Goal: Task Accomplishment & Management: Use online tool/utility

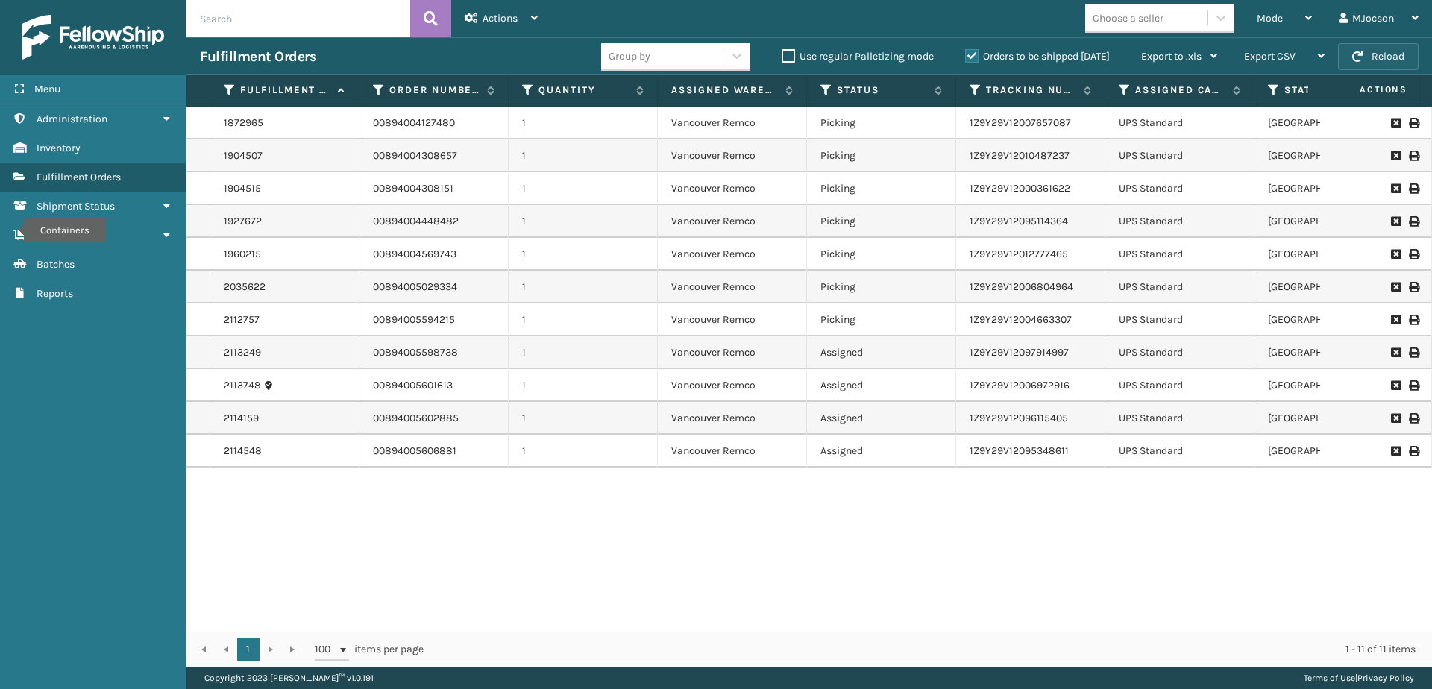
click at [1375, 51] on button "Reload" at bounding box center [1378, 56] width 81 height 27
click at [1366, 57] on button "Reload" at bounding box center [1378, 56] width 81 height 27
click at [1249, 7] on div "Mode Regular Mode Picking Mode Labeling Mode Exit Scan Mode" at bounding box center [1284, 18] width 82 height 37
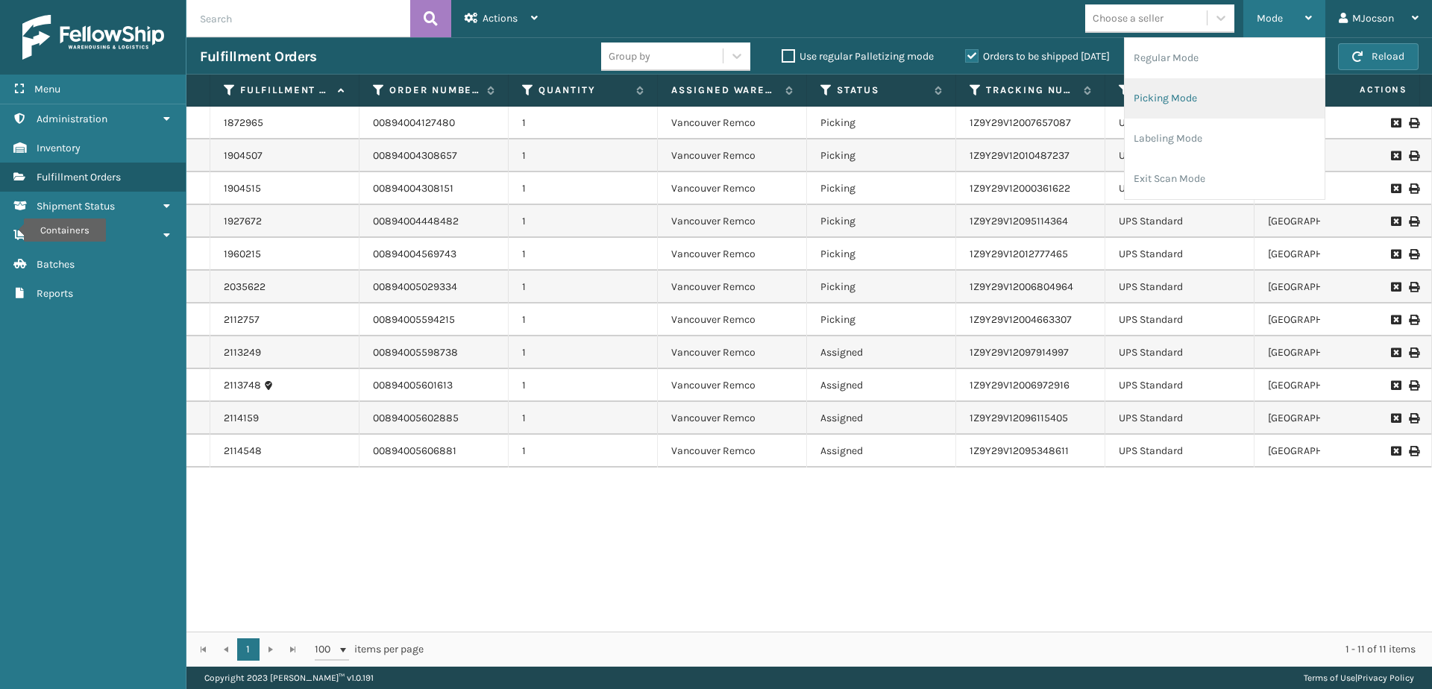
click at [1192, 104] on li "Picking Mode" at bounding box center [1225, 98] width 200 height 40
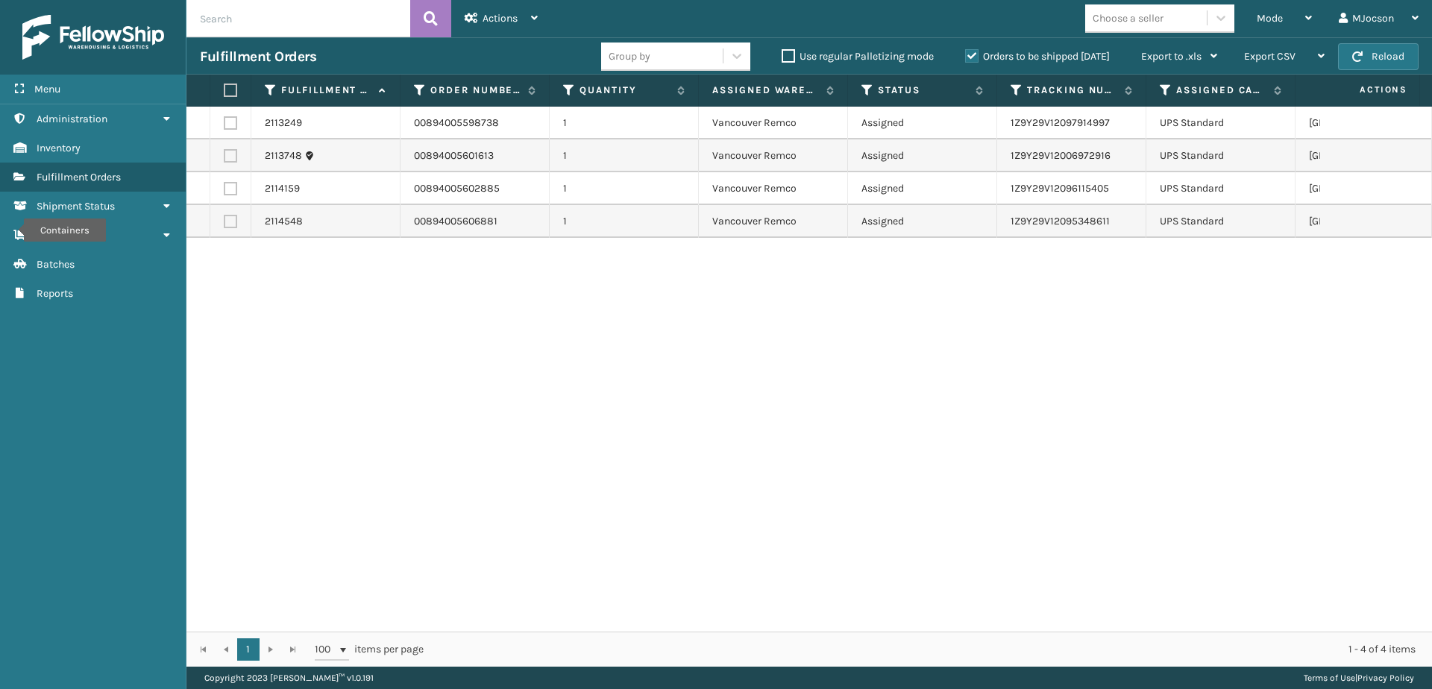
click at [228, 86] on label at bounding box center [228, 90] width 9 height 13
click at [225, 86] on input "checkbox" at bounding box center [224, 91] width 1 height 10
checkbox input "true"
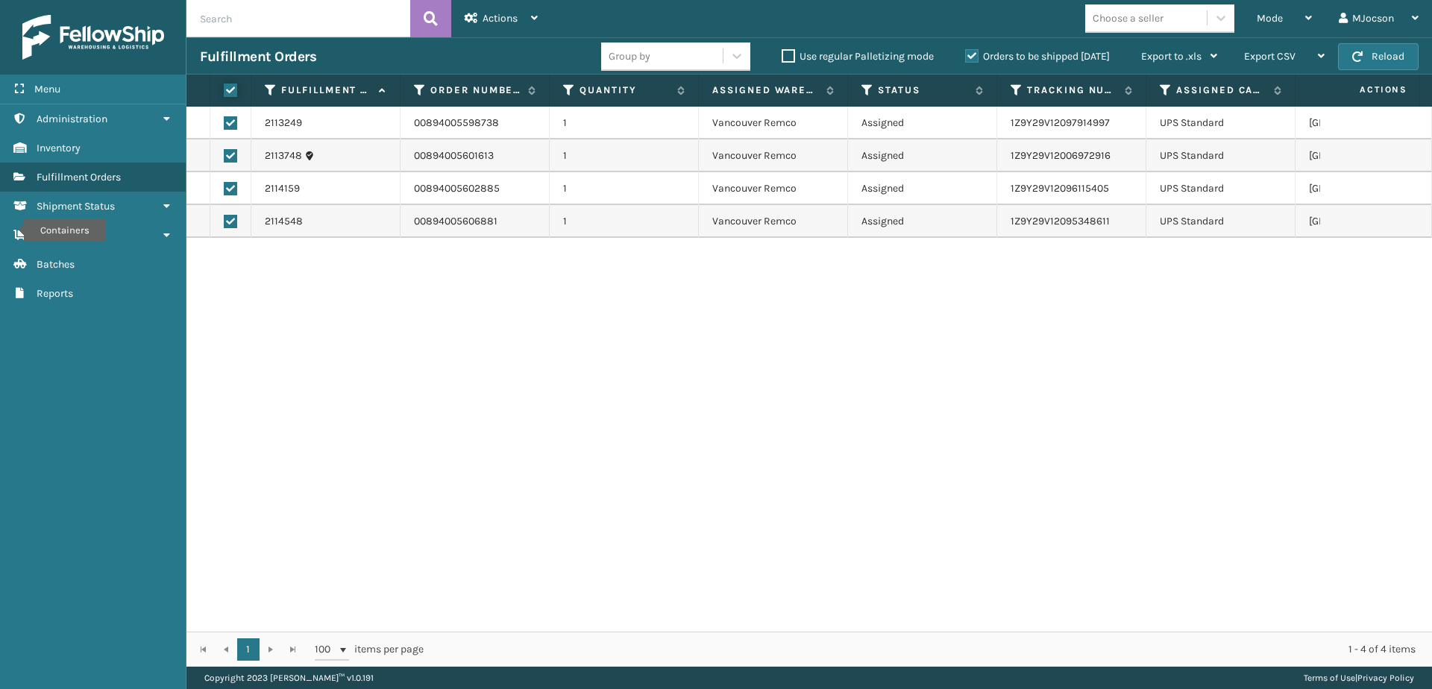
checkbox input "true"
click at [496, 18] on span "Actions" at bounding box center [500, 18] width 35 height 13
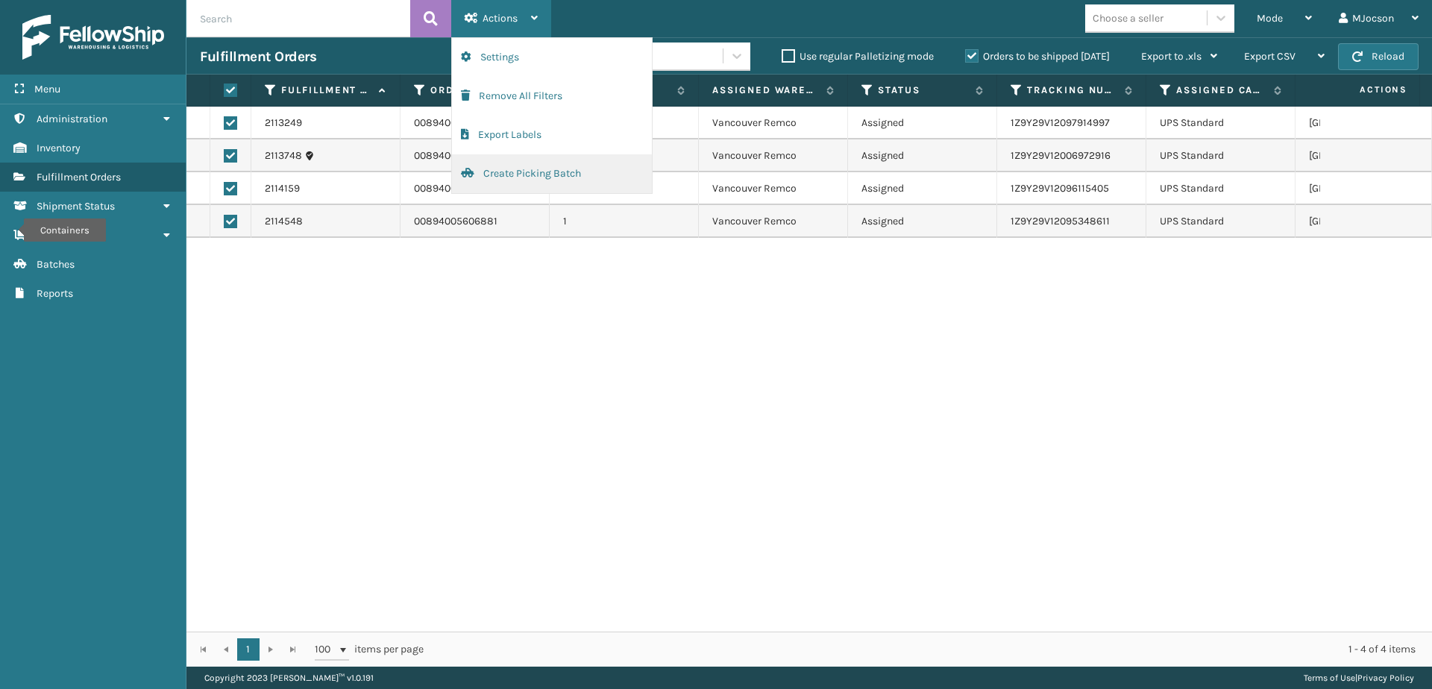
click at [524, 178] on button "Create Picking Batch" at bounding box center [552, 173] width 200 height 39
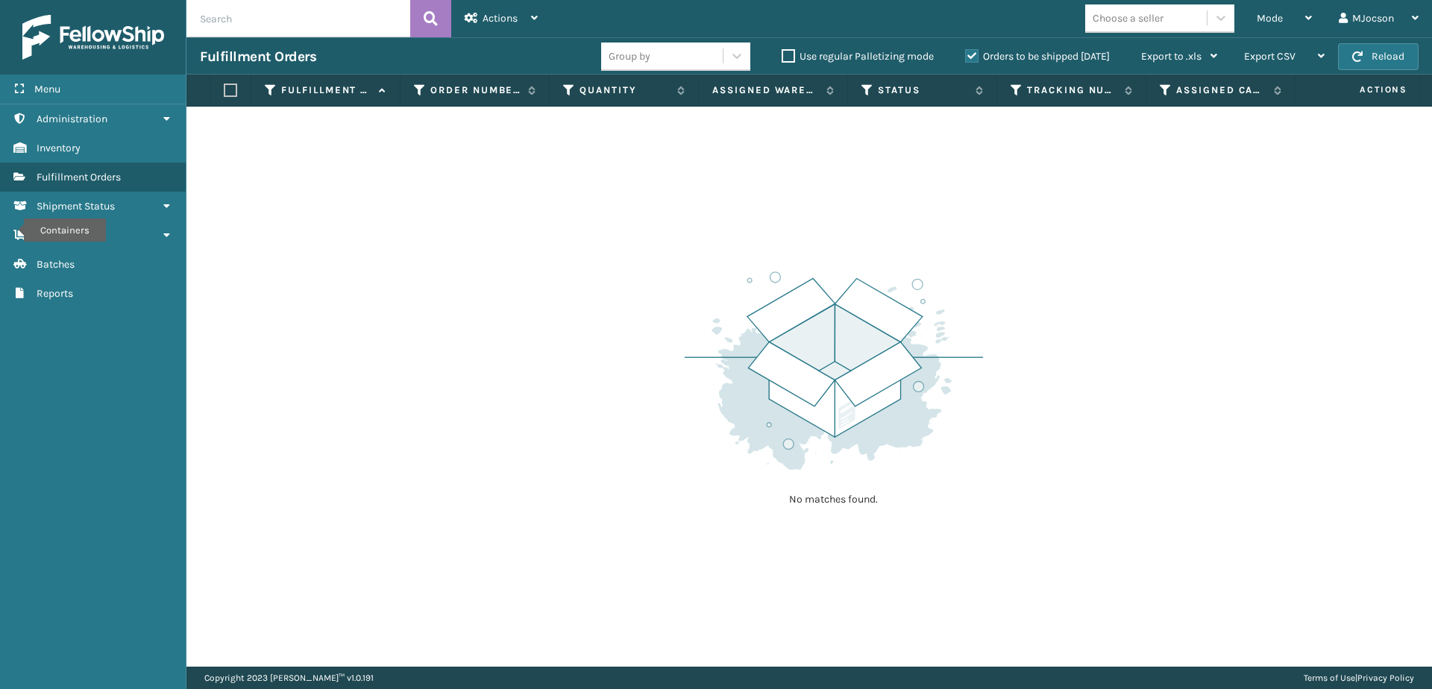
click at [9, 338] on div "Menu Containers Administration Containers Inventory Containers Fulfillment Orde…" at bounding box center [93, 344] width 186 height 689
click at [52, 384] on div "Menu Containers Administration Containers Inventory Containers Fulfillment Orde…" at bounding box center [93, 344] width 186 height 689
click at [83, 500] on div "Menu Containers Administration Containers Inventory Containers Fulfillment Orde…" at bounding box center [93, 344] width 186 height 689
click at [66, 482] on div "Menu Containers Administration Containers Inventory Containers Fulfillment Orde…" at bounding box center [93, 344] width 186 height 689
